Goal: Task Accomplishment & Management: Use online tool/utility

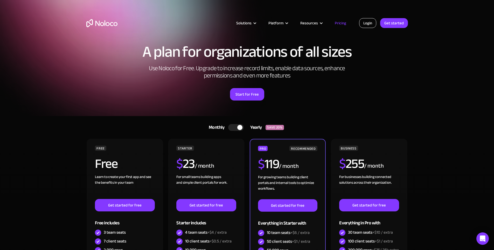
click at [366, 23] on link "Login" at bounding box center [367, 23] width 17 height 10
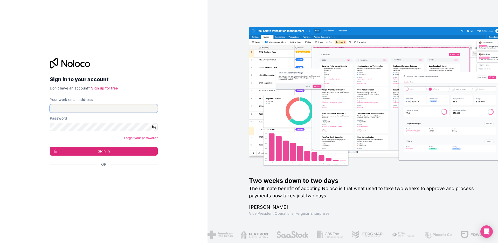
type input "andrew@innovationclub.uk"
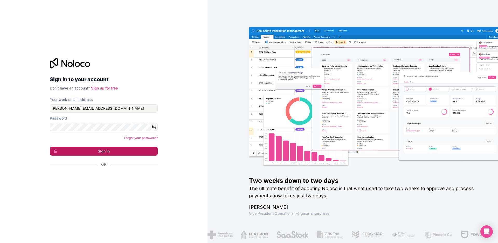
click at [98, 149] on button "Sign in" at bounding box center [104, 151] width 108 height 9
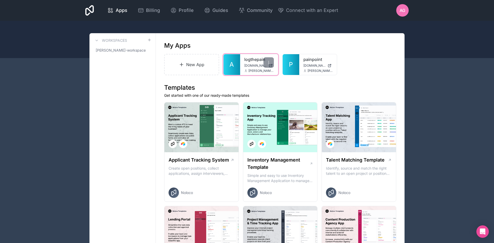
click at [237, 64] on link "A" at bounding box center [232, 64] width 17 height 21
